Goal: Task Accomplishment & Management: Complete application form

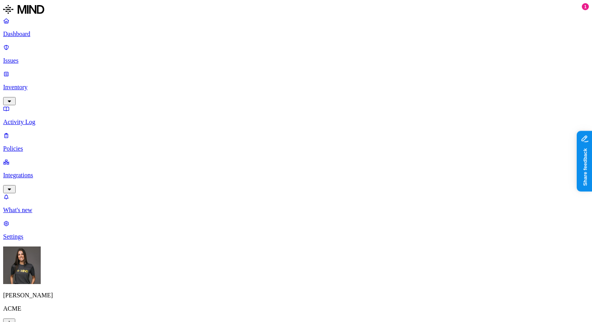
scroll to position [133, 0]
click at [260, 222] on label "Classification" at bounding box center [257, 218] width 34 height 7
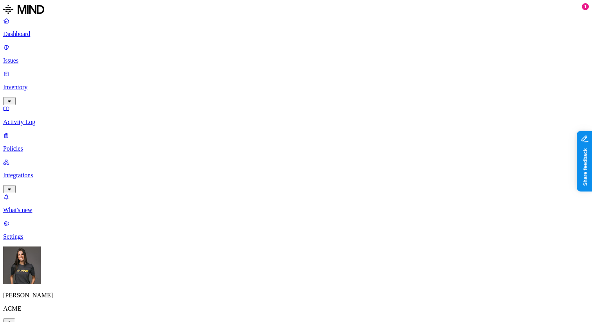
click at [269, 155] on label "Classification" at bounding box center [257, 151] width 34 height 7
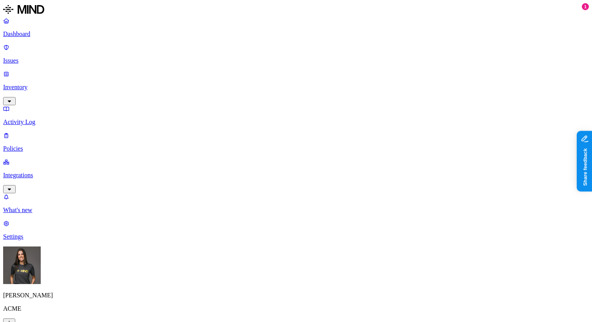
scroll to position [239, 0]
click at [268, 115] on label "Classification" at bounding box center [257, 112] width 34 height 7
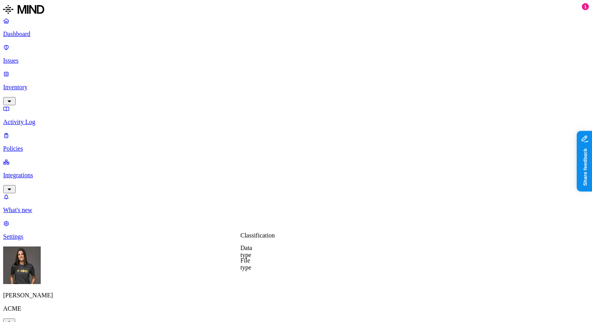
click at [269, 160] on label "Classification" at bounding box center [257, 156] width 34 height 7
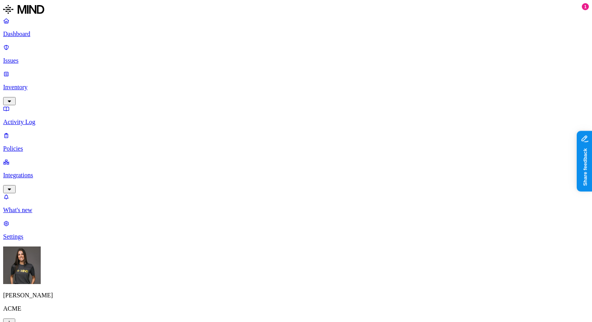
scroll to position [163, 0]
click at [254, 192] on label "Classification" at bounding box center [257, 188] width 34 height 7
